Goal: Task Accomplishment & Management: Manage account settings

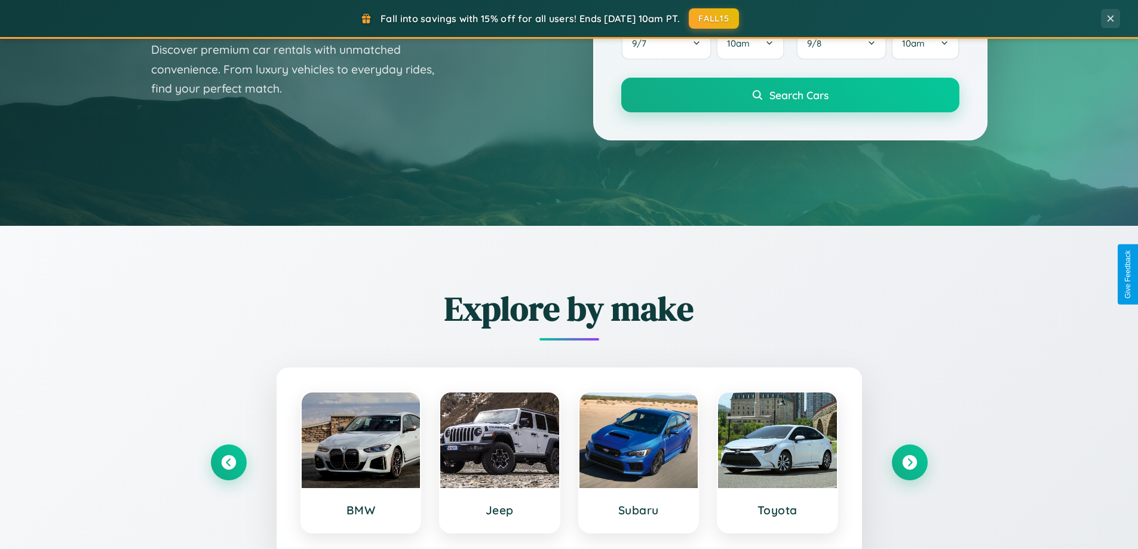
scroll to position [2299, 0]
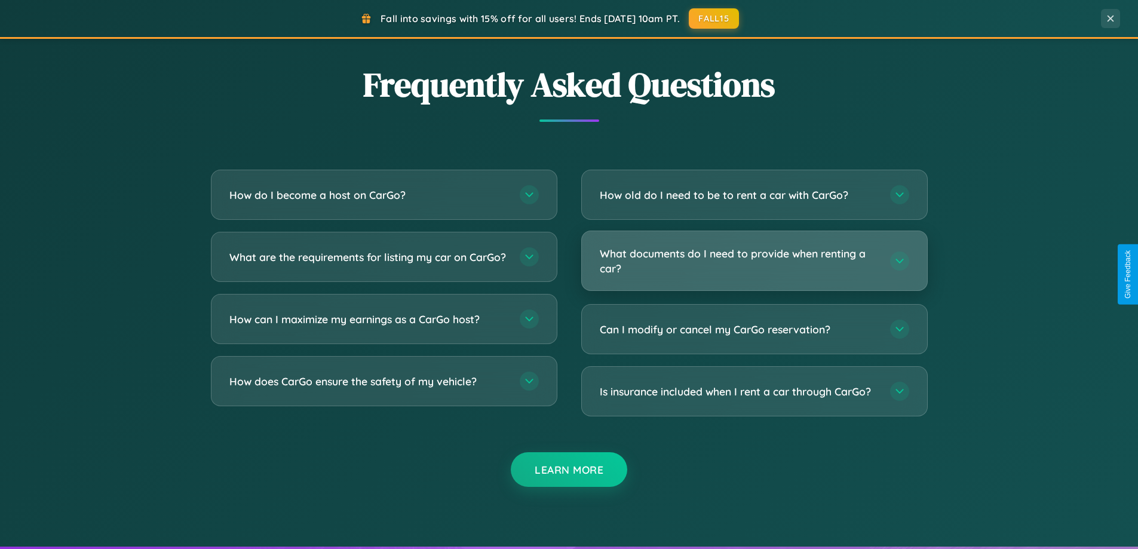
click at [754, 261] on h3 "What documents do I need to provide when renting a car?" at bounding box center [739, 260] width 278 height 29
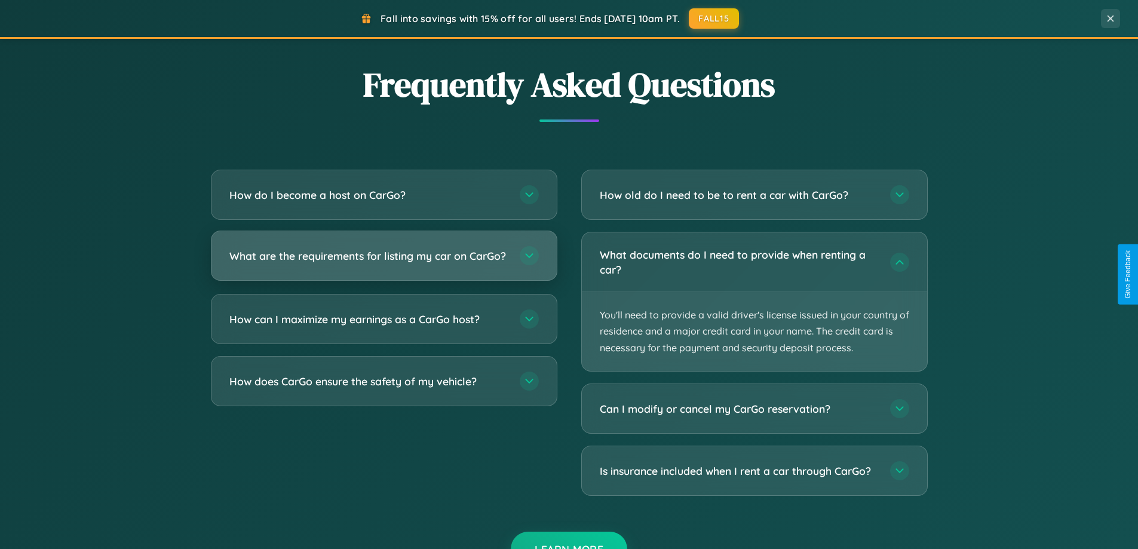
click at [384, 261] on h3 "What are the requirements for listing my car on CarGo?" at bounding box center [368, 256] width 278 height 15
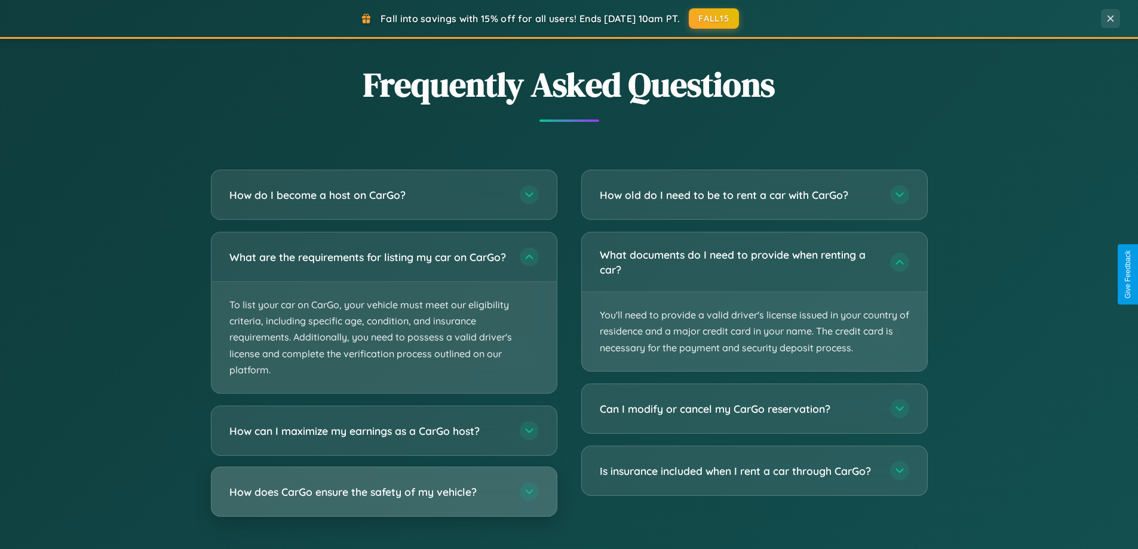
click at [384, 500] on h3 "How does CarGo ensure the safety of my vehicle?" at bounding box center [368, 492] width 278 height 15
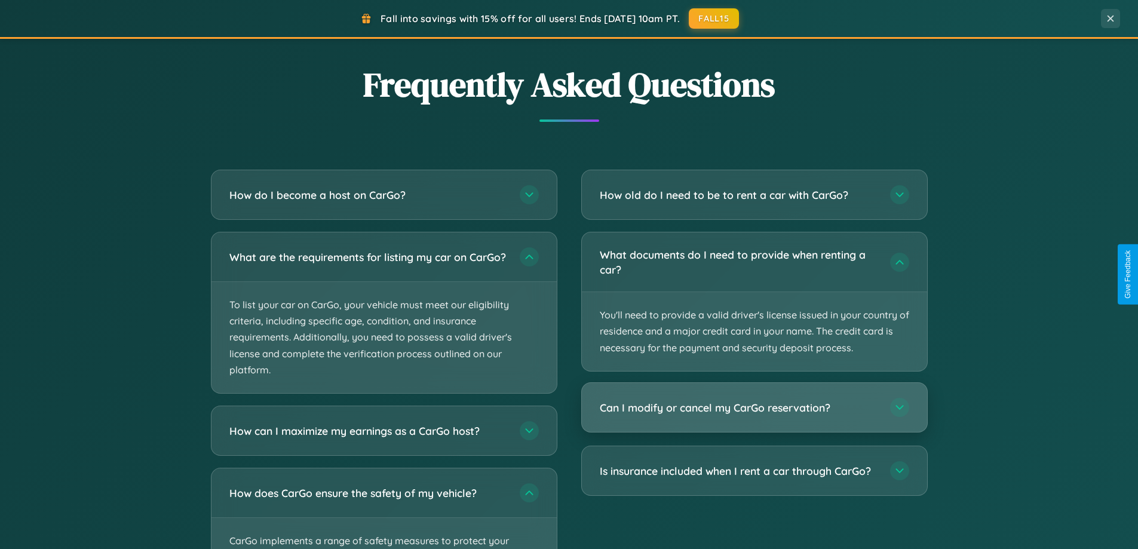
click at [754, 408] on h3 "Can I modify or cancel my CarGo reservation?" at bounding box center [739, 407] width 278 height 15
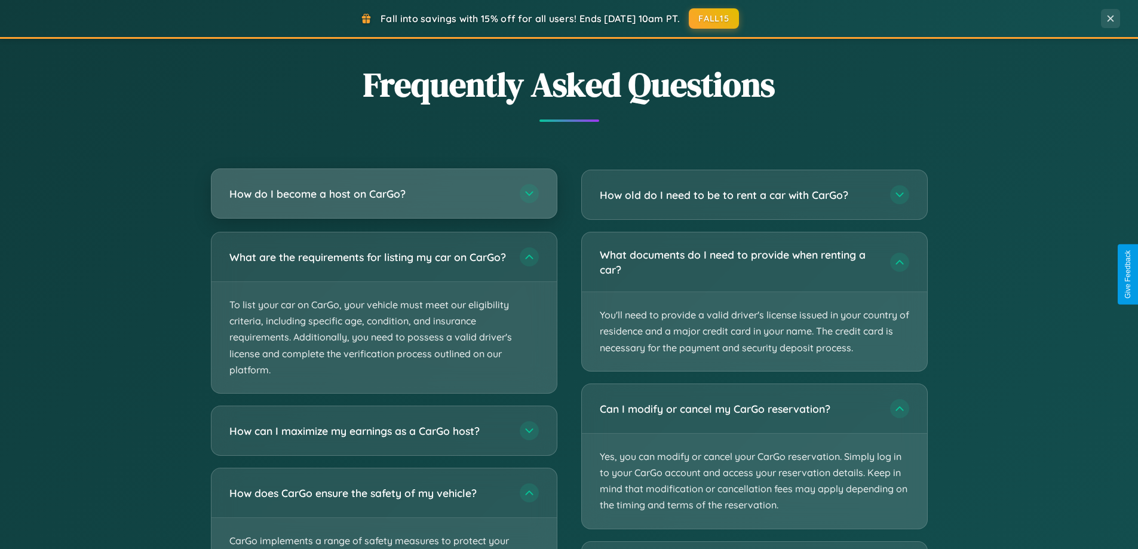
click at [384, 194] on h3 "How do I become a host on CarGo?" at bounding box center [368, 193] width 278 height 15
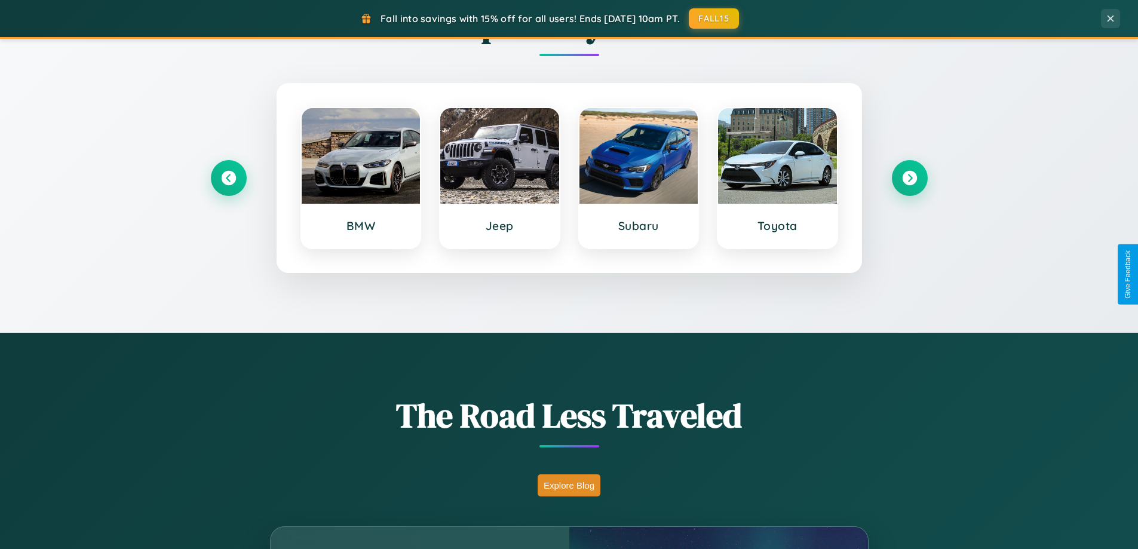
scroll to position [0, 0]
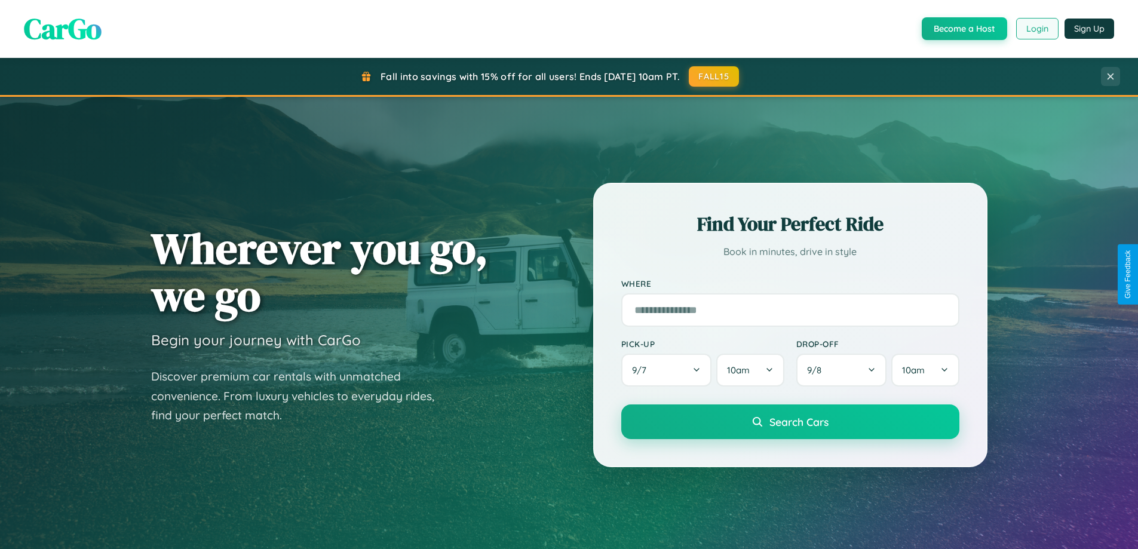
click at [1037, 29] on button "Login" at bounding box center [1037, 29] width 42 height 22
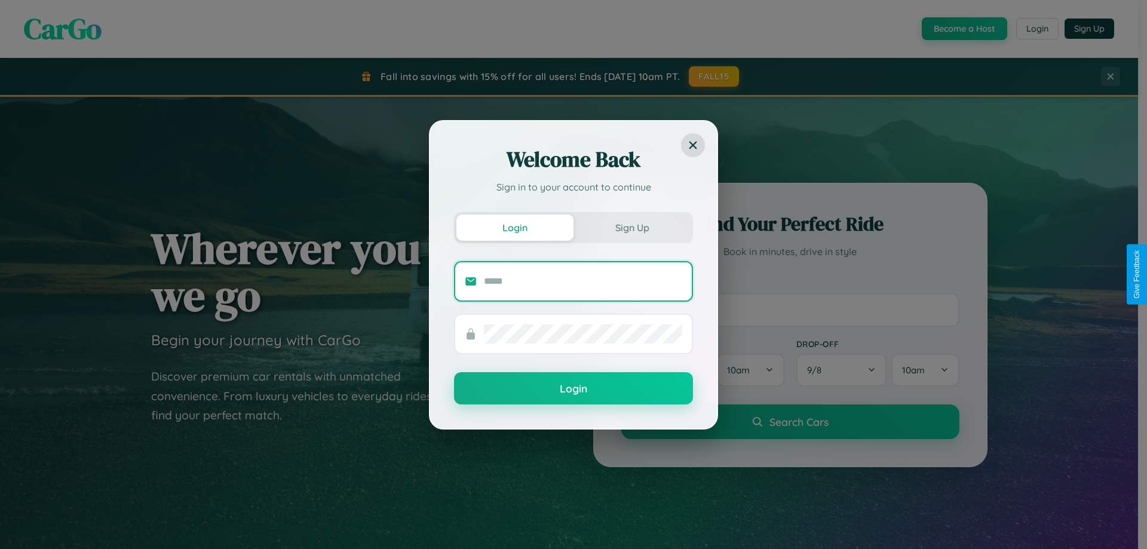
click at [583, 281] on input "text" at bounding box center [583, 281] width 198 height 19
type input "**********"
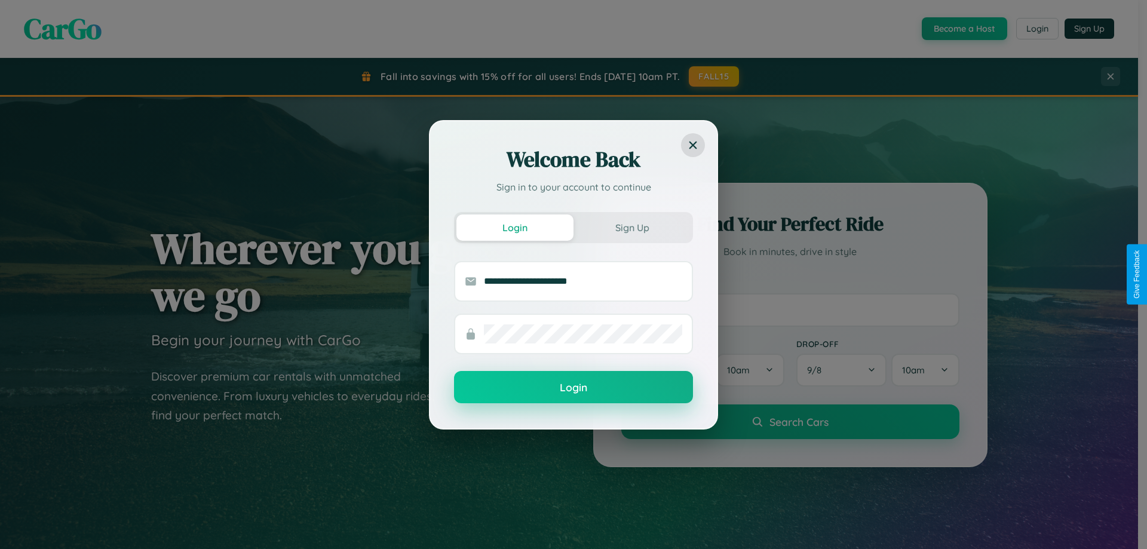
click at [574, 387] on button "Login" at bounding box center [573, 387] width 239 height 32
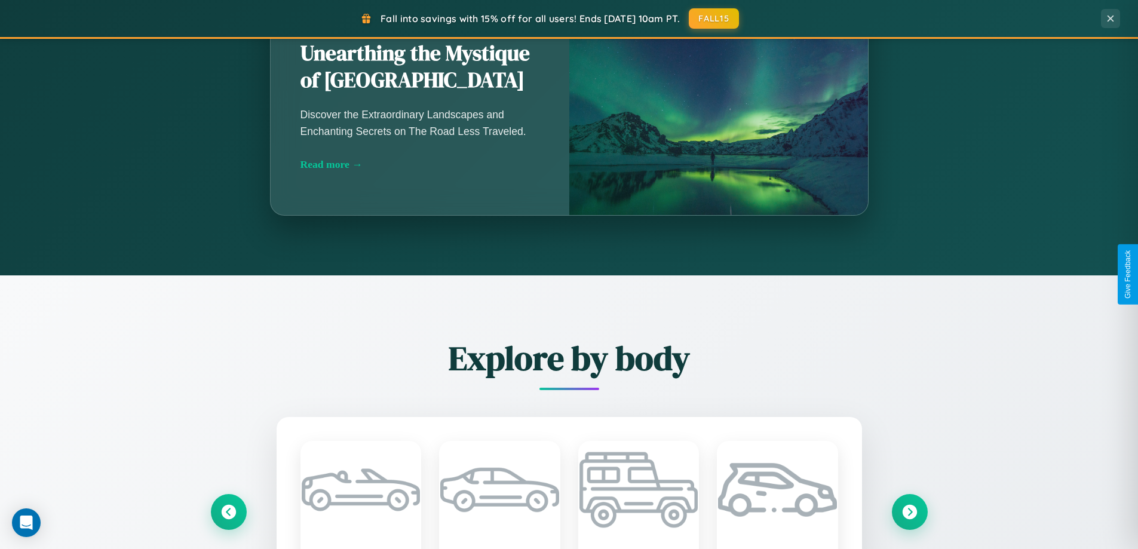
scroll to position [1400, 0]
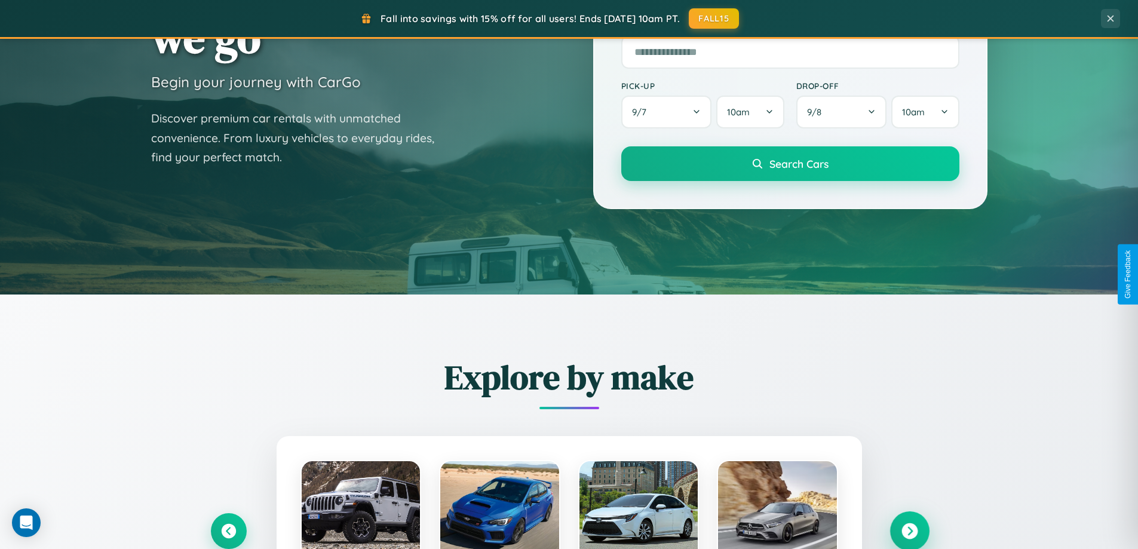
click at [909, 530] on icon at bounding box center [910, 531] width 16 height 16
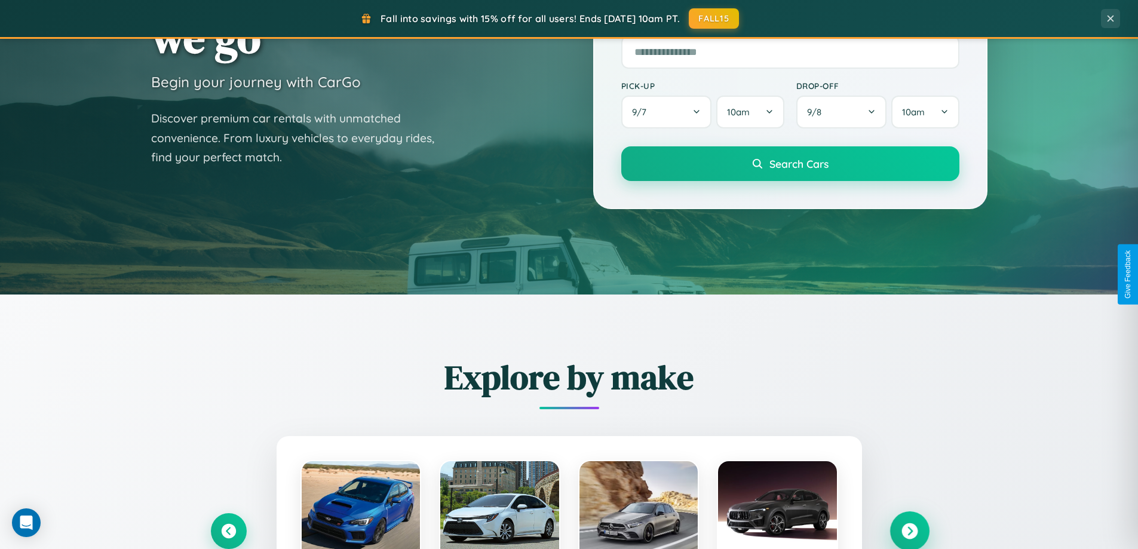
click at [909, 530] on icon at bounding box center [910, 531] width 16 height 16
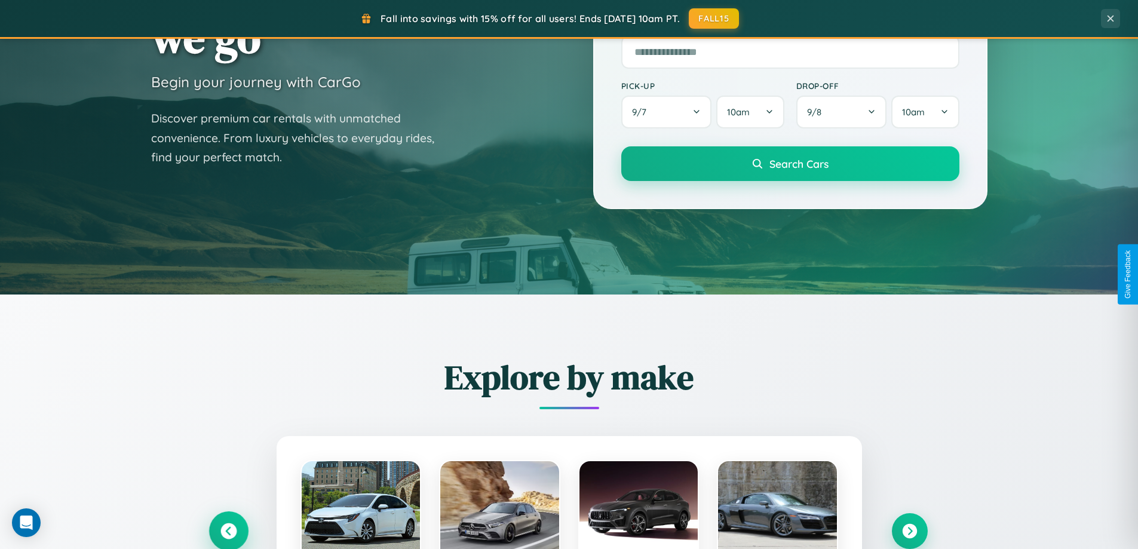
click at [228, 531] on icon at bounding box center [228, 531] width 16 height 16
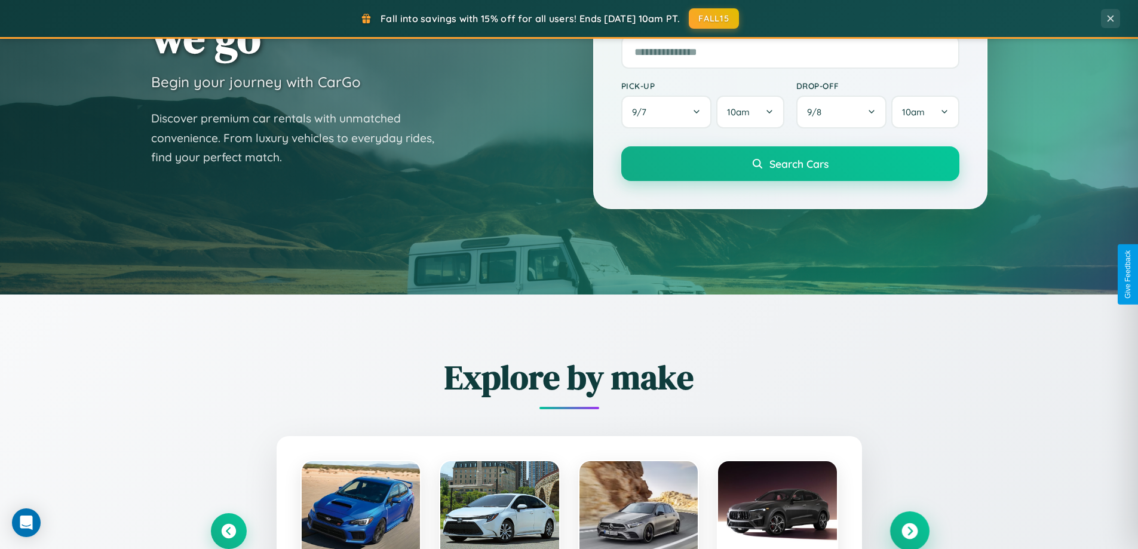
click at [909, 531] on icon at bounding box center [910, 531] width 16 height 16
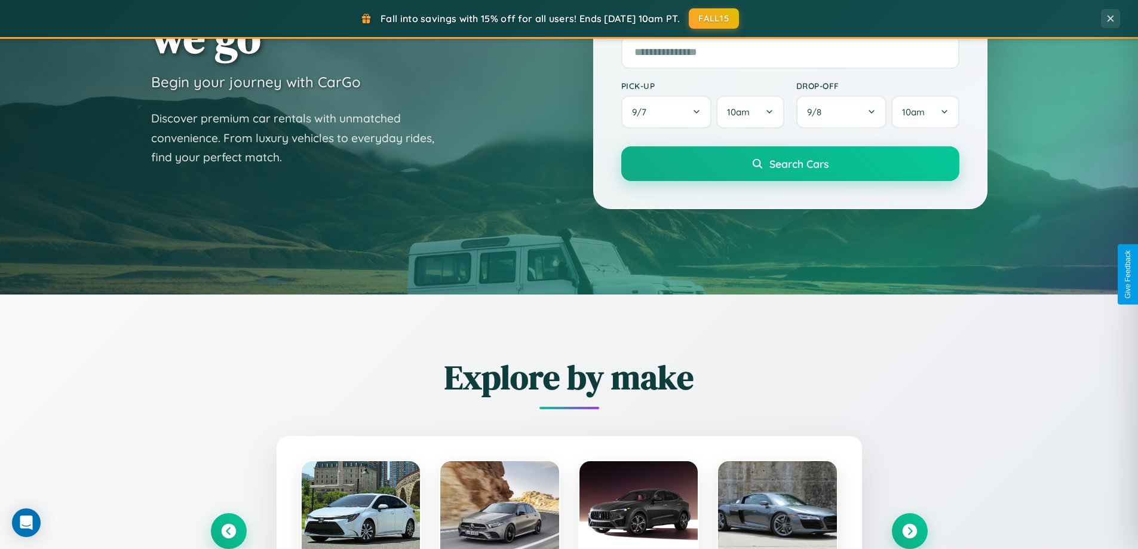
scroll to position [0, 0]
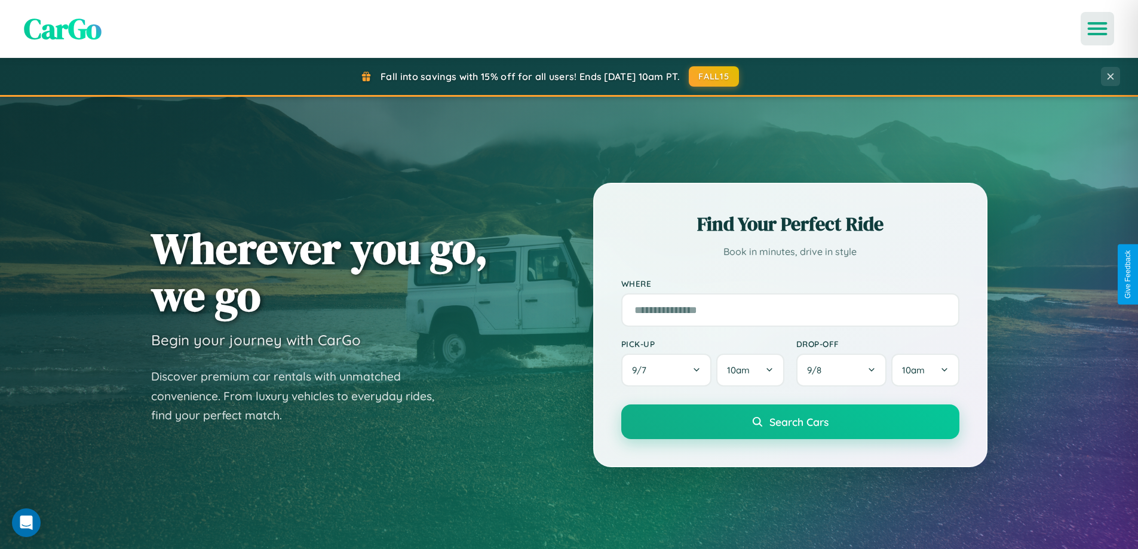
click at [1098, 29] on icon "Open menu" at bounding box center [1097, 28] width 17 height 11
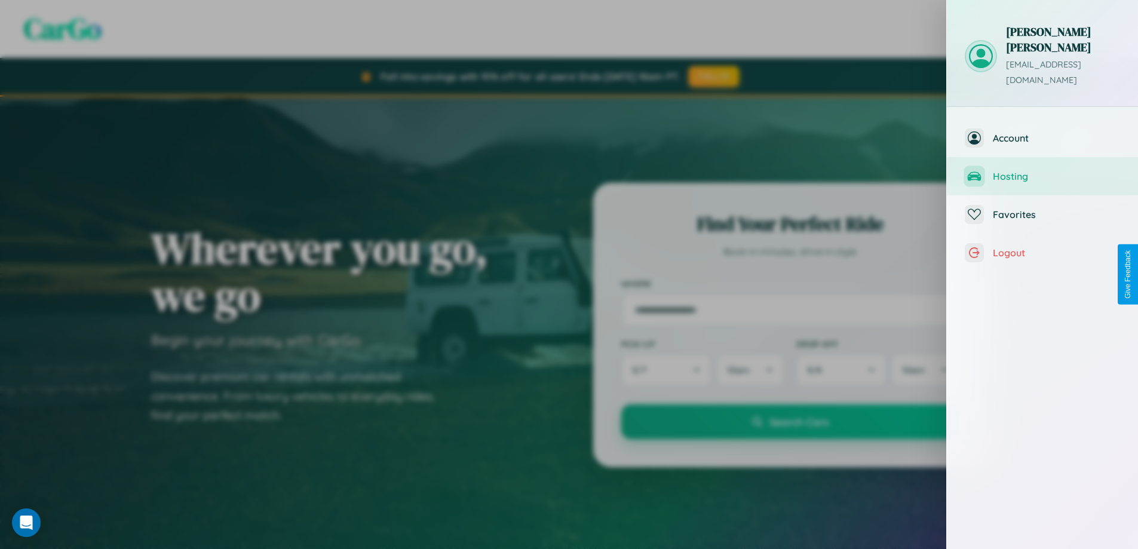
click at [1043, 170] on span "Hosting" at bounding box center [1056, 176] width 127 height 12
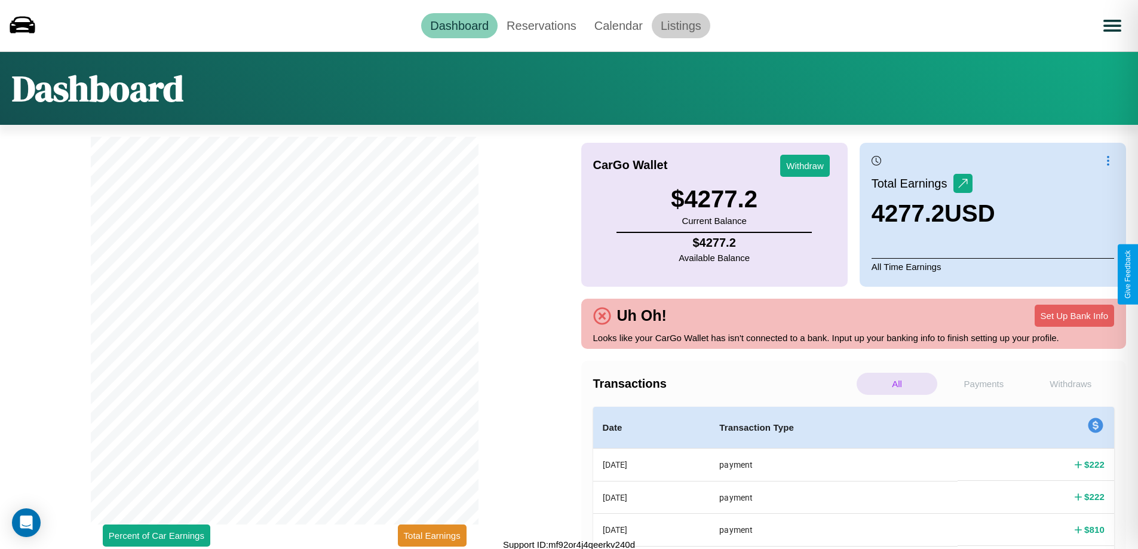
click at [681, 25] on link "Listings" at bounding box center [681, 25] width 59 height 25
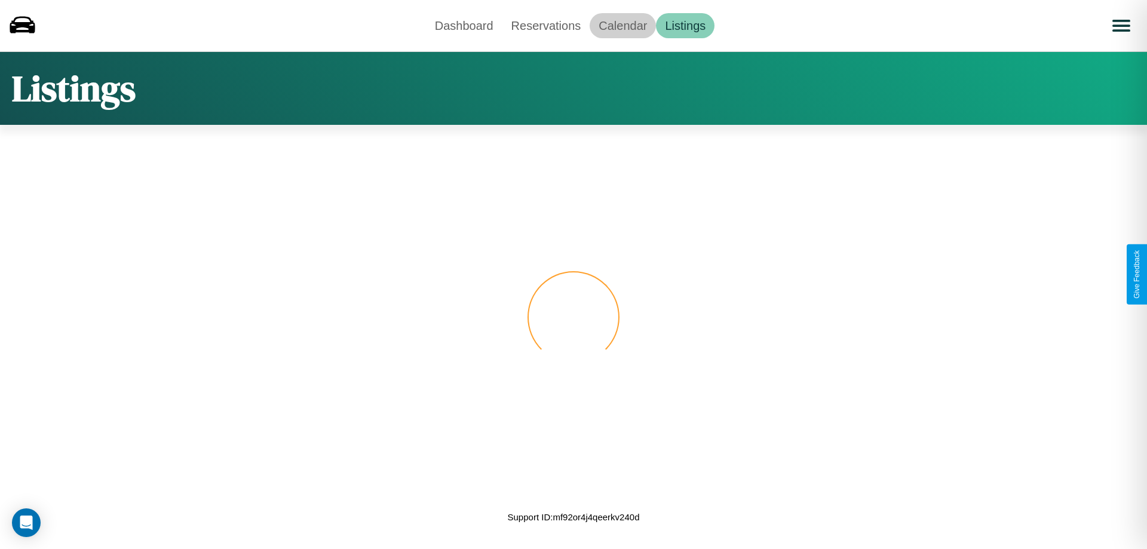
click at [623, 25] on link "Calendar" at bounding box center [623, 25] width 66 height 25
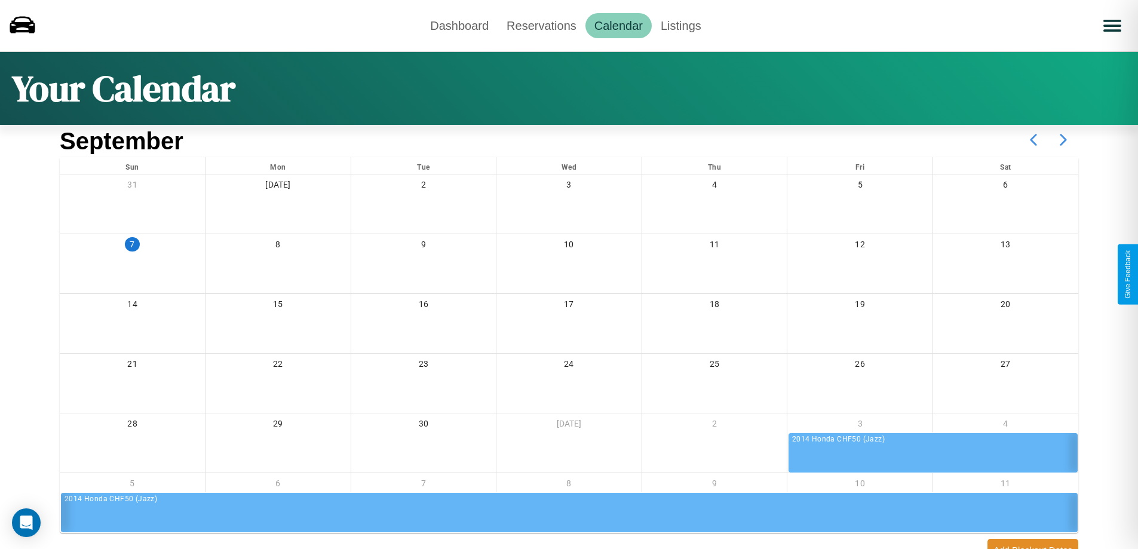
click at [1064, 140] on icon at bounding box center [1064, 140] width 30 height 30
